Goal: Navigation & Orientation: Understand site structure

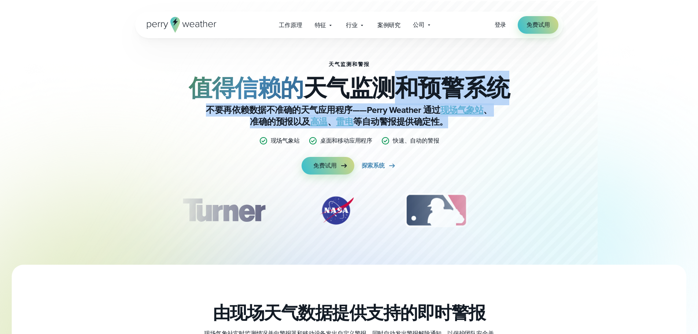
drag, startPoint x: 384, startPoint y: 64, endPoint x: 479, endPoint y: 158, distance: 133.0
click at [479, 158] on div "天气监测和警报 值得信赖的 天气监测和预警系统 不要再依赖数据不准确的天气应用程序——Perry Weather 通过 现场气象站 、准确的预报以及 高温 、…" at bounding box center [349, 118] width 355 height 113
drag, startPoint x: 437, startPoint y: 146, endPoint x: 443, endPoint y: 166, distance: 21.7
click at [443, 166] on div "天气监测和警报 值得信赖的 天气监测和预警系统 不要再依赖数据不准确的天气应用程序——Perry Weather 通过 现场气象站 、准确的预报以及 高温 、…" at bounding box center [349, 151] width 428 height 227
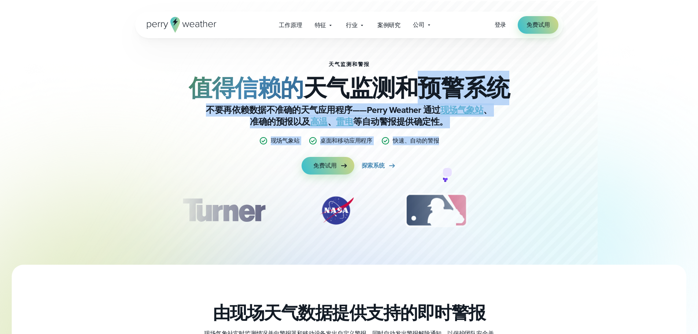
click at [443, 166] on div "天气监测和警报 值得信赖的 天气监测和预警系统 不要再依赖数据不准确的天气应用程序——Perry Weather 通过 现场气象站 、准确的预报以及 高温 、…" at bounding box center [349, 118] width 355 height 113
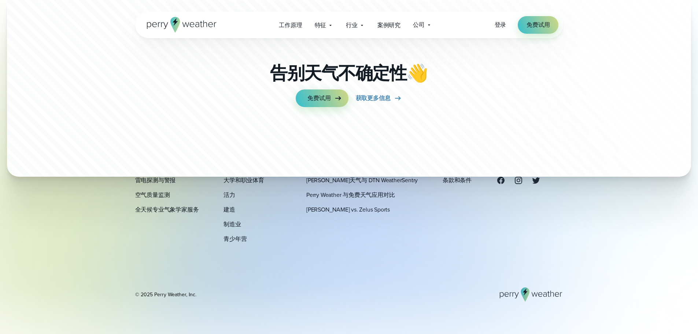
scroll to position [2620, 0]
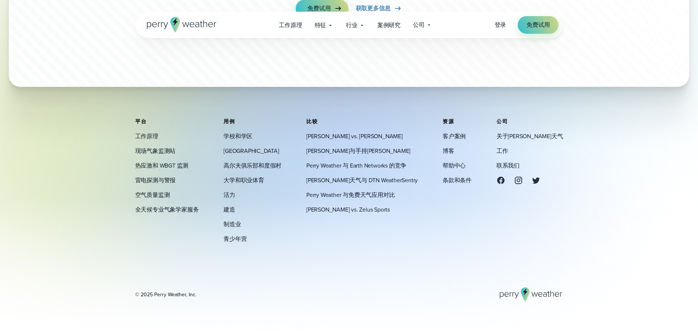
drag, startPoint x: 157, startPoint y: 131, endPoint x: 625, endPoint y: 231, distance: 479.0
click at [625, 231] on footer "平台 工作原理 现场气象监测站 热应激和 WBGT 监测 雷电探测与警报 空气质量监测" at bounding box center [349, 210] width 698 height 248
click at [626, 231] on footer "平台 工作原理 现场气象监测站 热应激和 WBGT 监测 雷电探测与警报 空气质量监测" at bounding box center [349, 210] width 698 height 248
click at [614, 240] on footer "平台 工作原理 现场气象监测站 热应激和 WBGT 监测 雷电探测与警报 空气质量监测" at bounding box center [349, 210] width 698 height 248
